Goal: Task Accomplishment & Management: Manage account settings

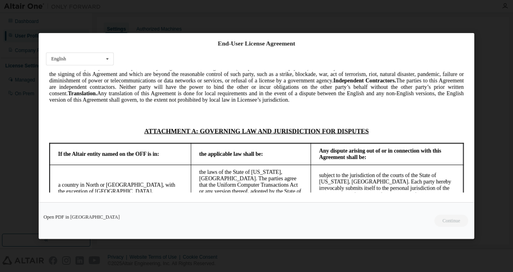
scroll to position [2260, 0]
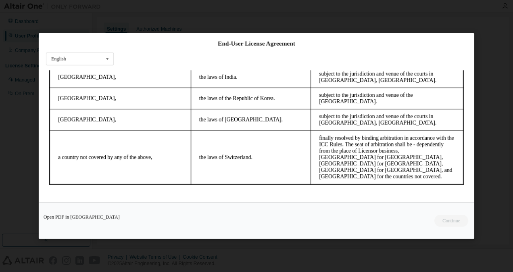
drag, startPoint x: 460, startPoint y: 82, endPoint x: 507, endPoint y: 269, distance: 192.4
click at [81, 215] on link "Open PDF in [GEOGRAPHIC_DATA]" at bounding box center [82, 217] width 76 height 5
click at [446, 220] on div "Open PDF in [GEOGRAPHIC_DATA] Continue" at bounding box center [257, 220] width 436 height 37
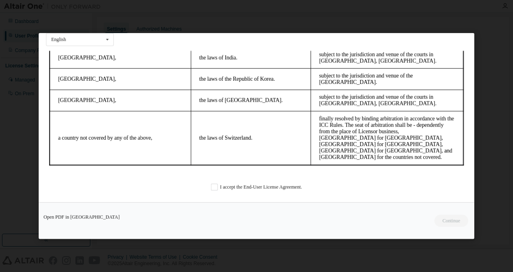
scroll to position [23, 0]
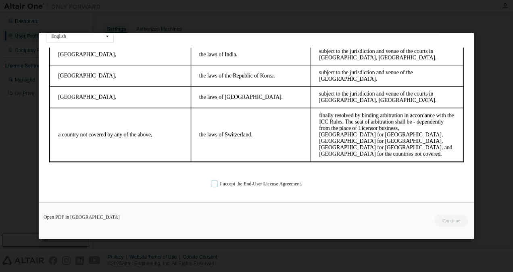
click at [212, 184] on label "I accept the End-User License Agreement." at bounding box center [256, 183] width 91 height 7
click at [450, 218] on button "Continue" at bounding box center [451, 221] width 35 height 12
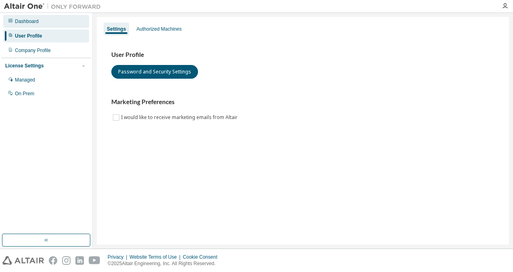
click at [26, 22] on div "Dashboard" at bounding box center [27, 21] width 24 height 6
